Goal: Task Accomplishment & Management: Manage account settings

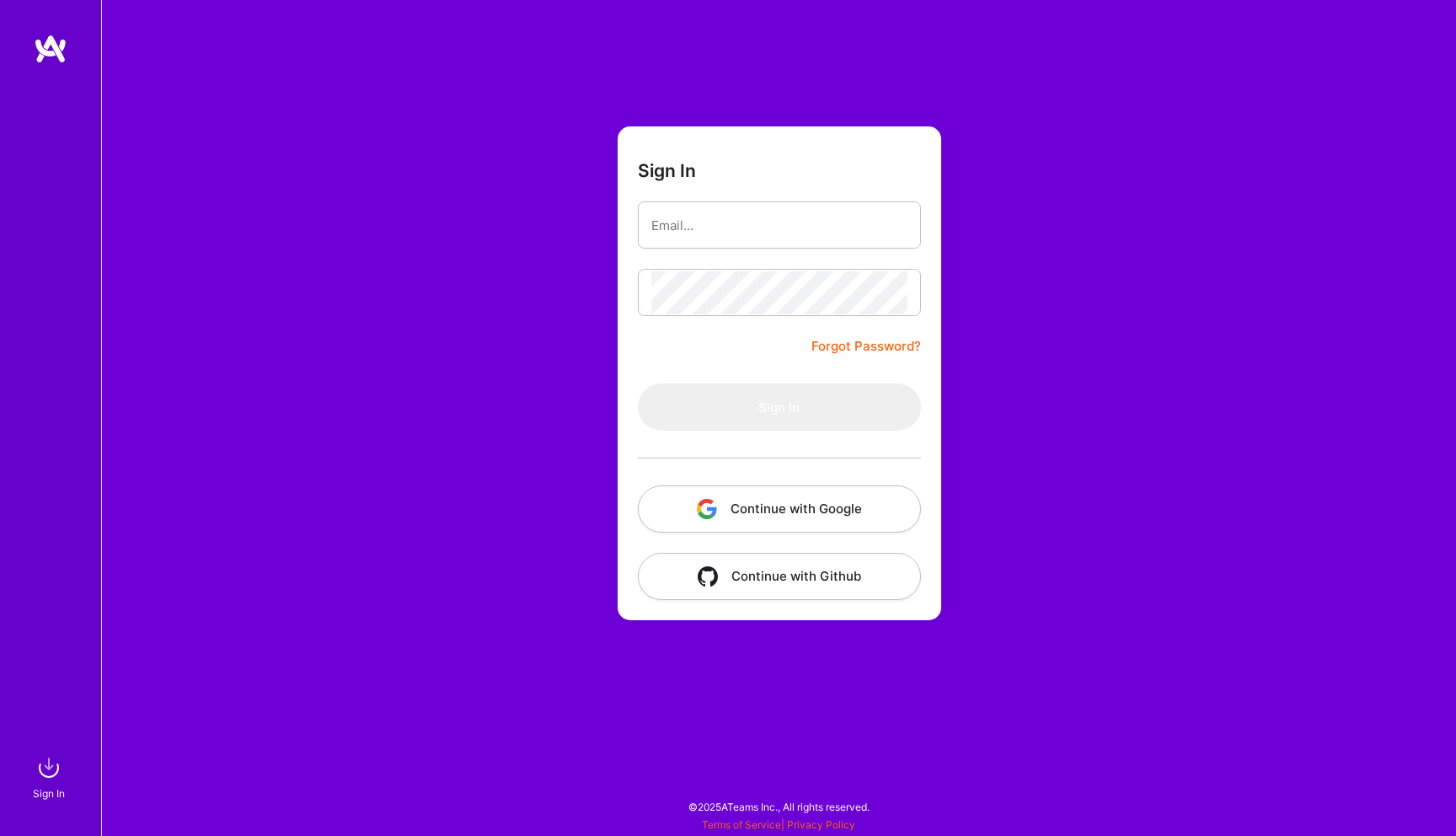
click at [768, 507] on button "Continue with Google" at bounding box center [779, 508] width 283 height 47
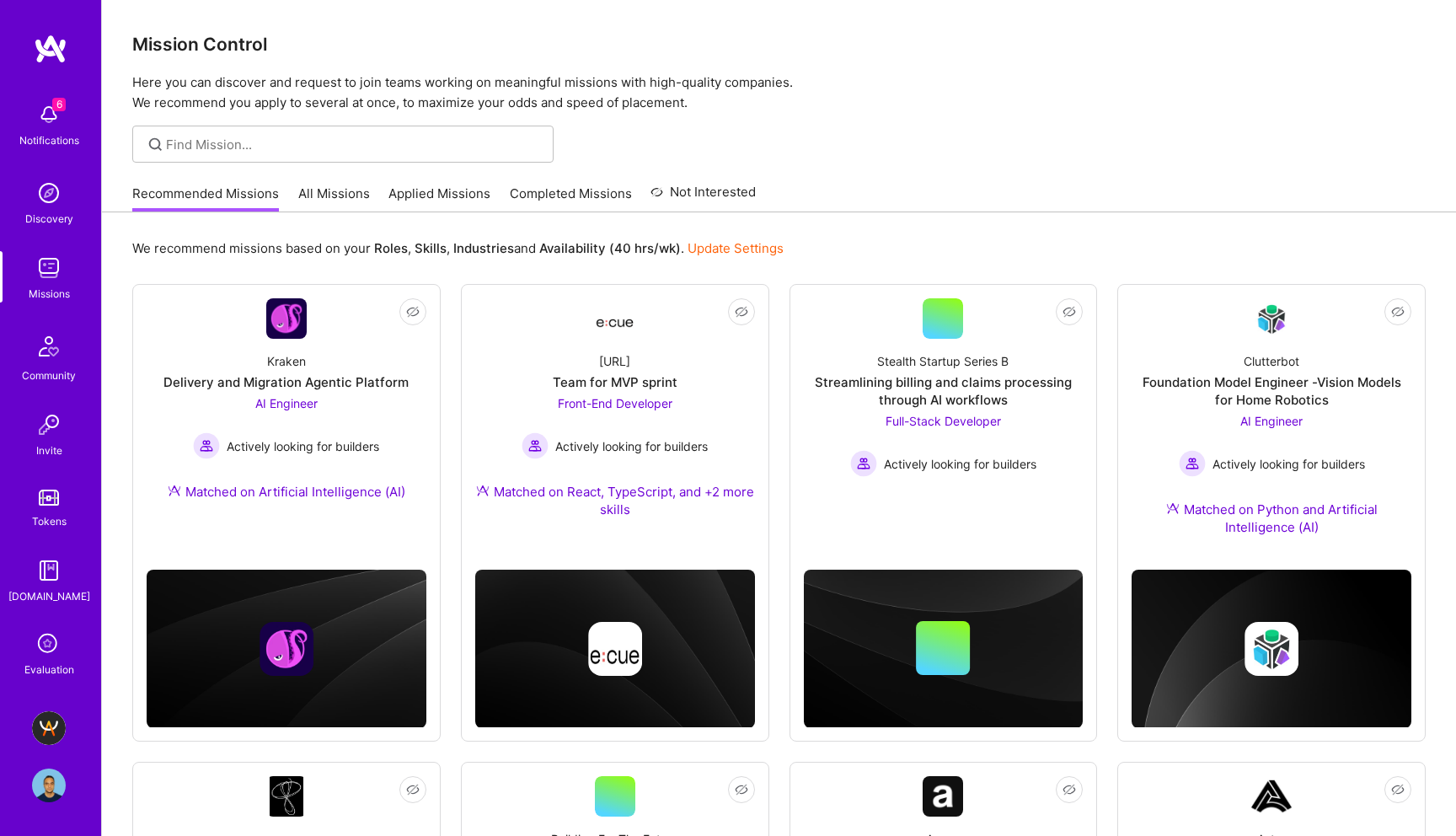
click at [45, 636] on icon at bounding box center [48, 644] width 32 height 32
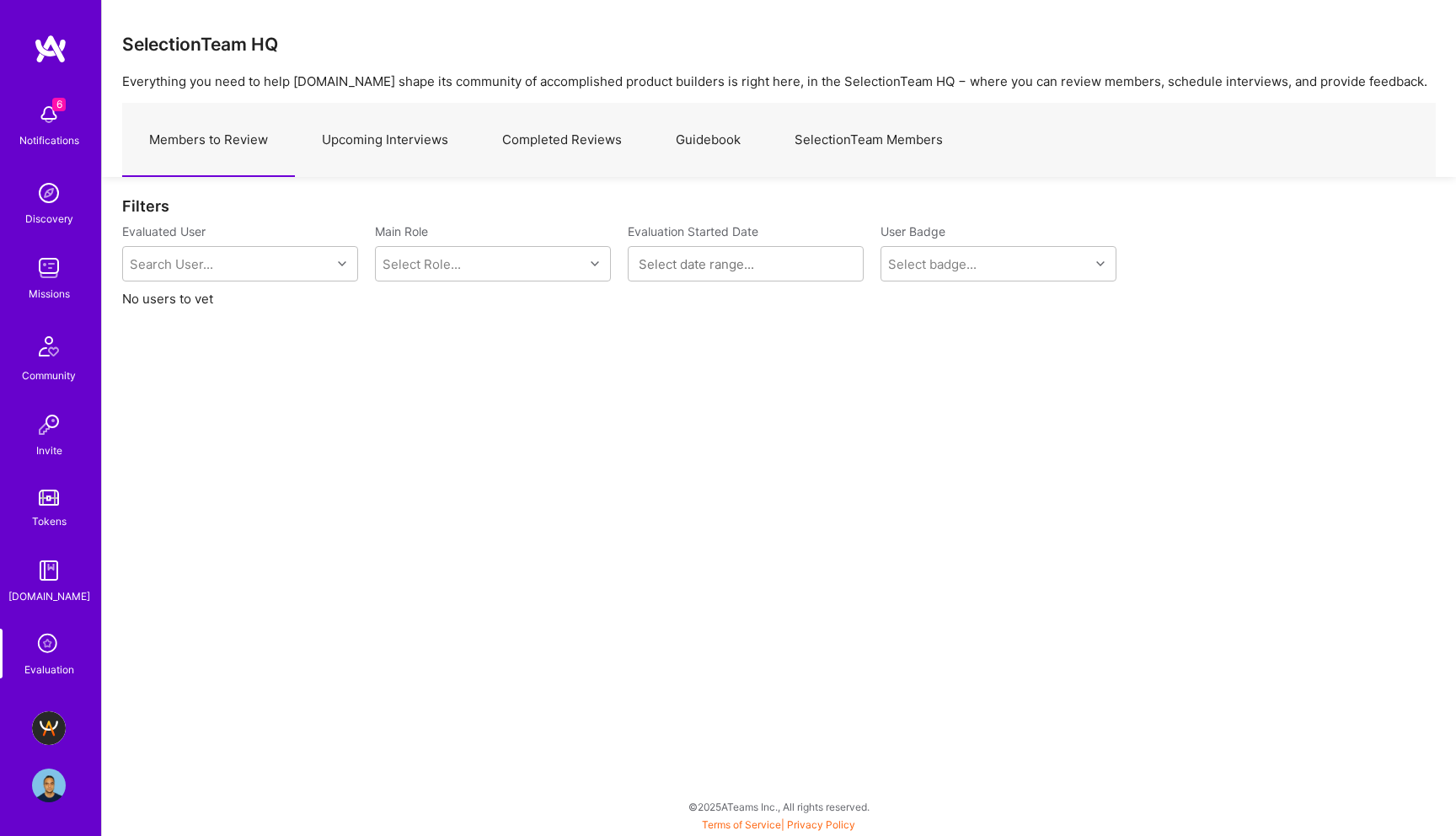
click at [394, 140] on link "Upcoming Interviews" at bounding box center [385, 140] width 180 height 73
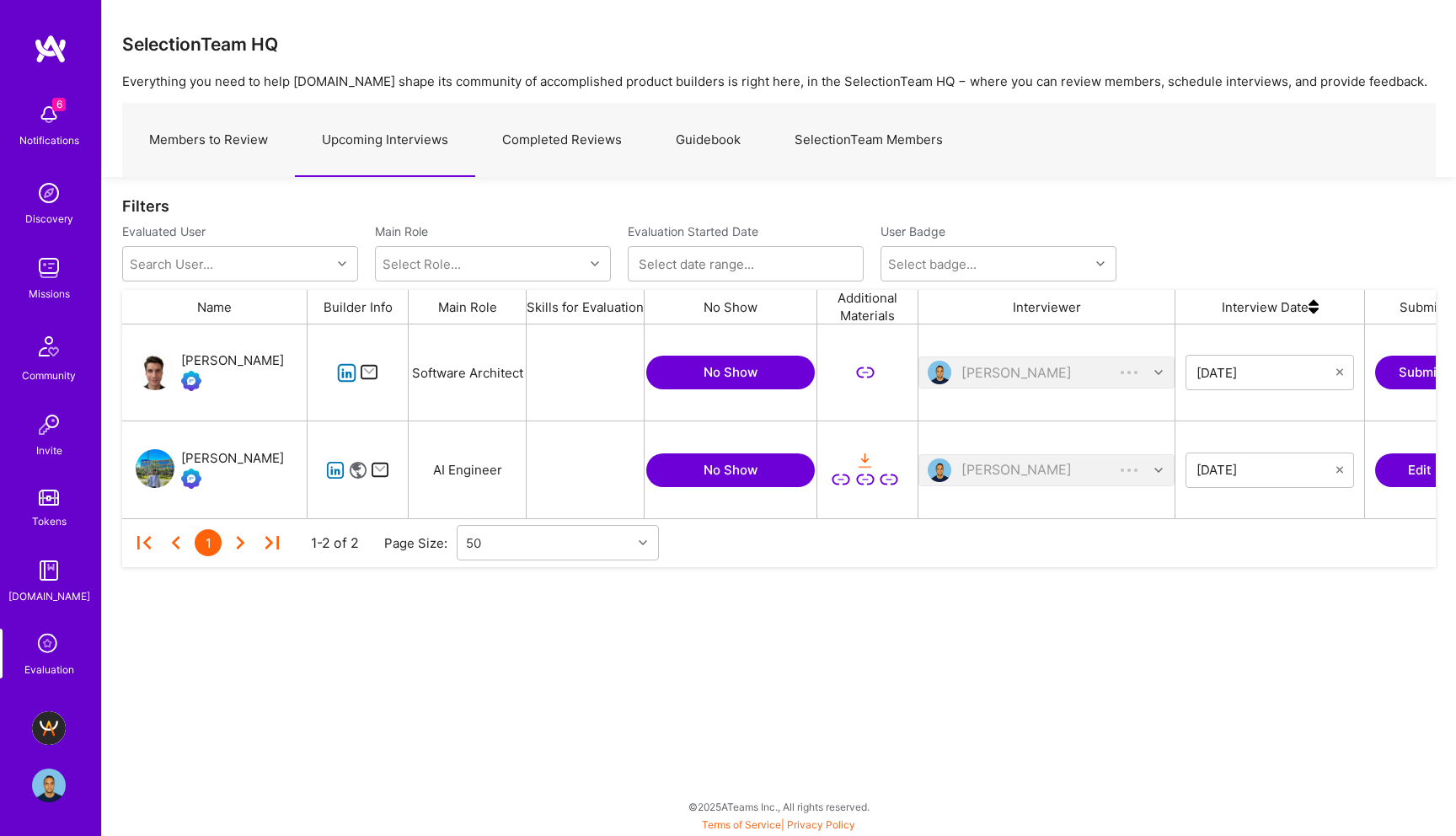
scroll to position [194, 1314]
